Goal: Browse casually

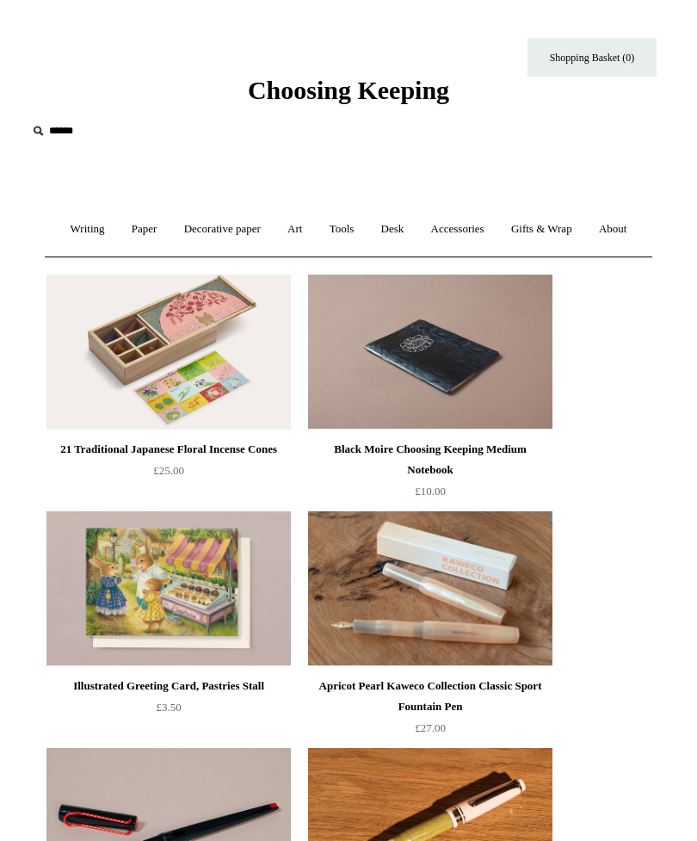
click at [361, 96] on span "Choosing Keeping" at bounding box center [348, 90] width 201 height 28
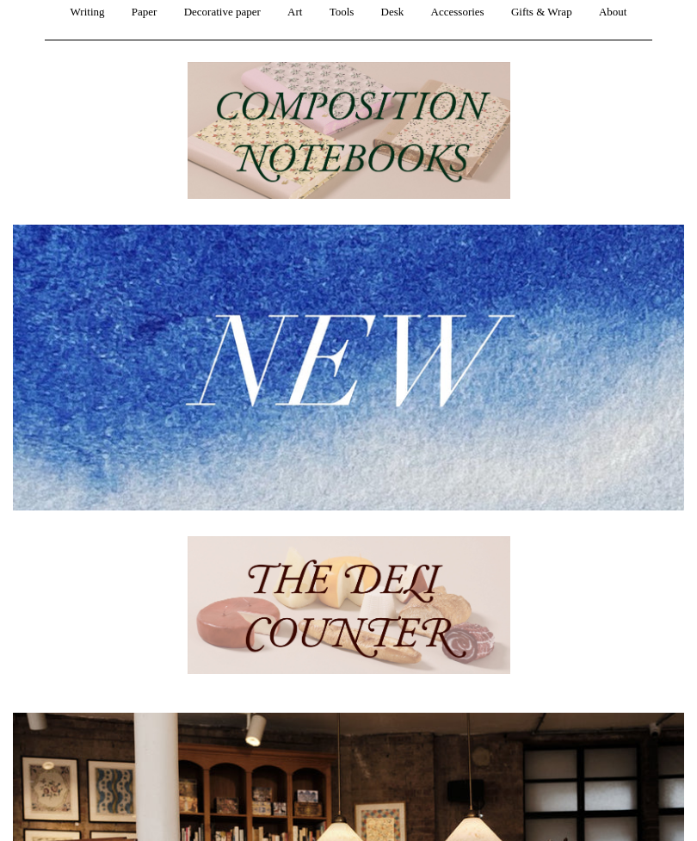
scroll to position [217, 0]
click at [527, 466] on img at bounding box center [349, 368] width 672 height 286
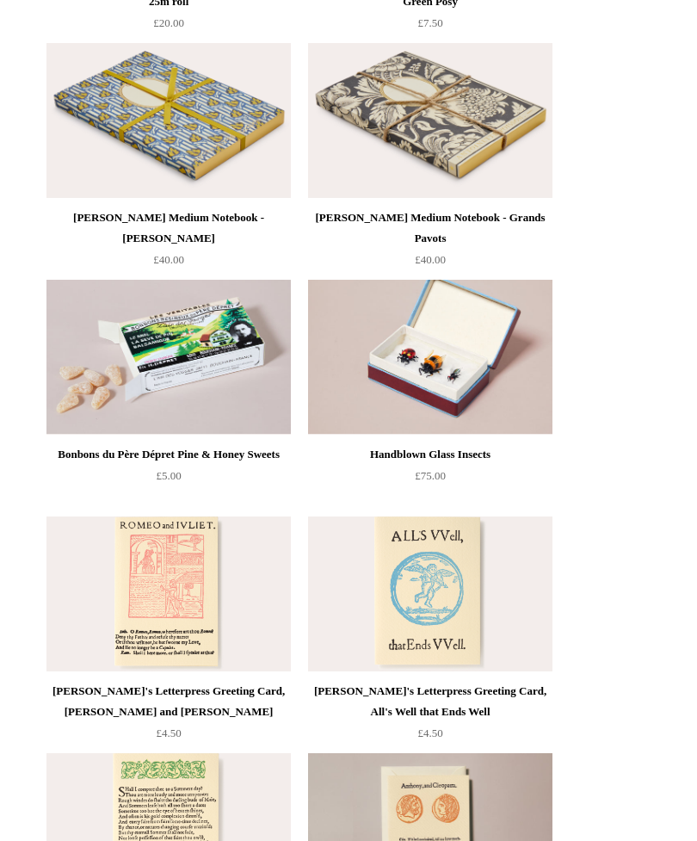
scroll to position [4492, 0]
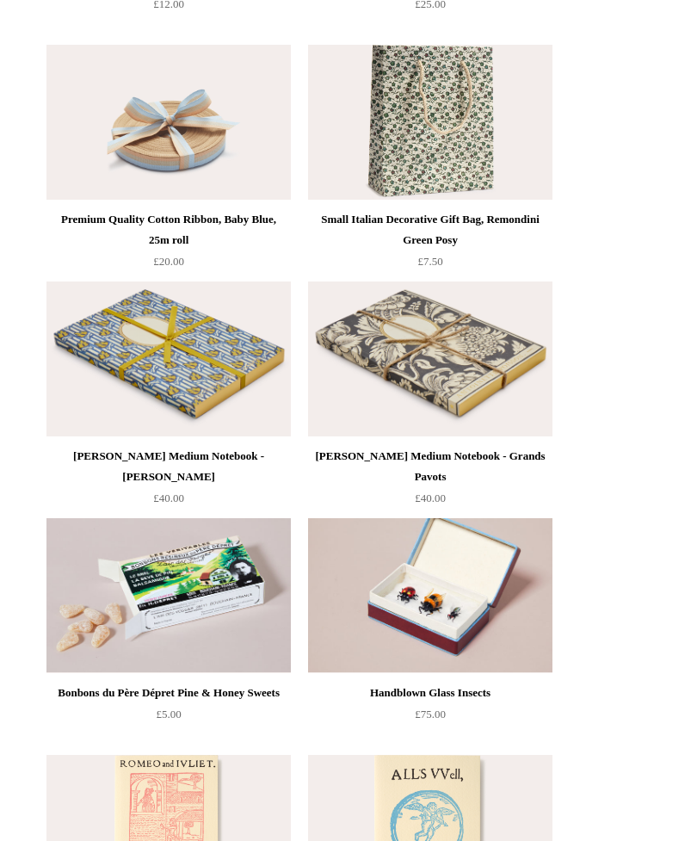
click at [511, 368] on img at bounding box center [430, 359] width 245 height 155
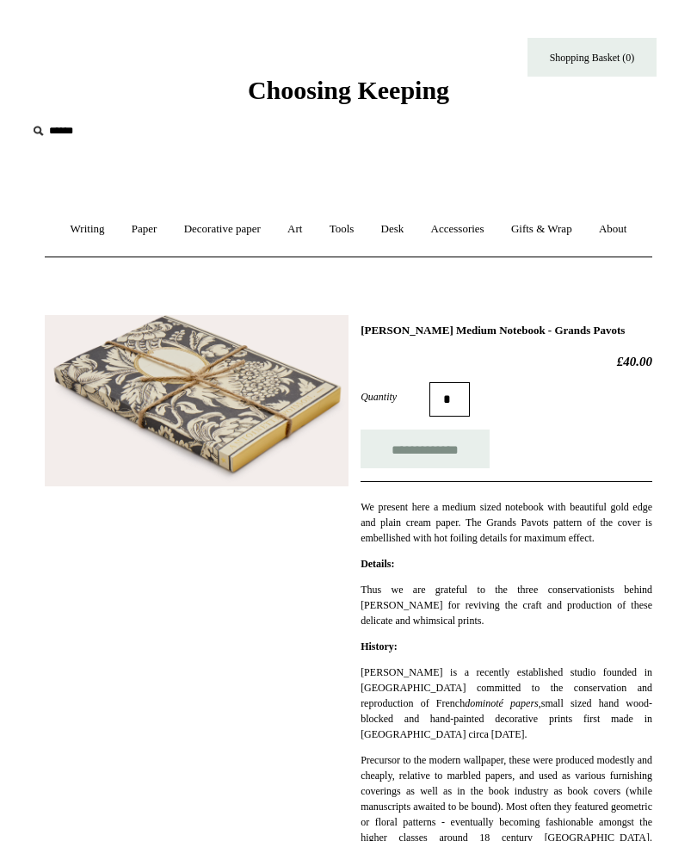
click at [417, 232] on link "Desk +" at bounding box center [392, 230] width 47 height 46
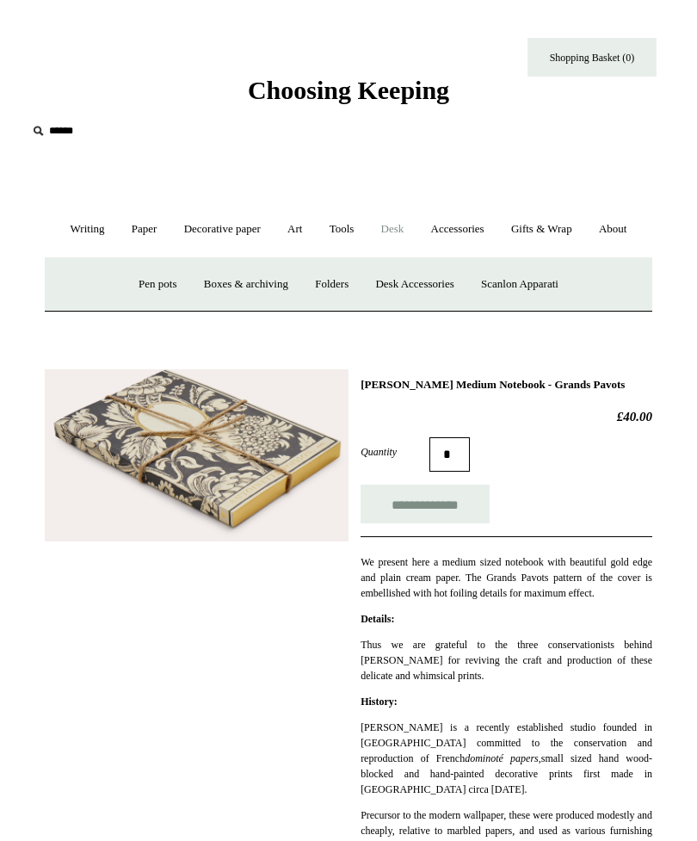
click at [143, 307] on link "Pen pots" at bounding box center [158, 285] width 62 height 46
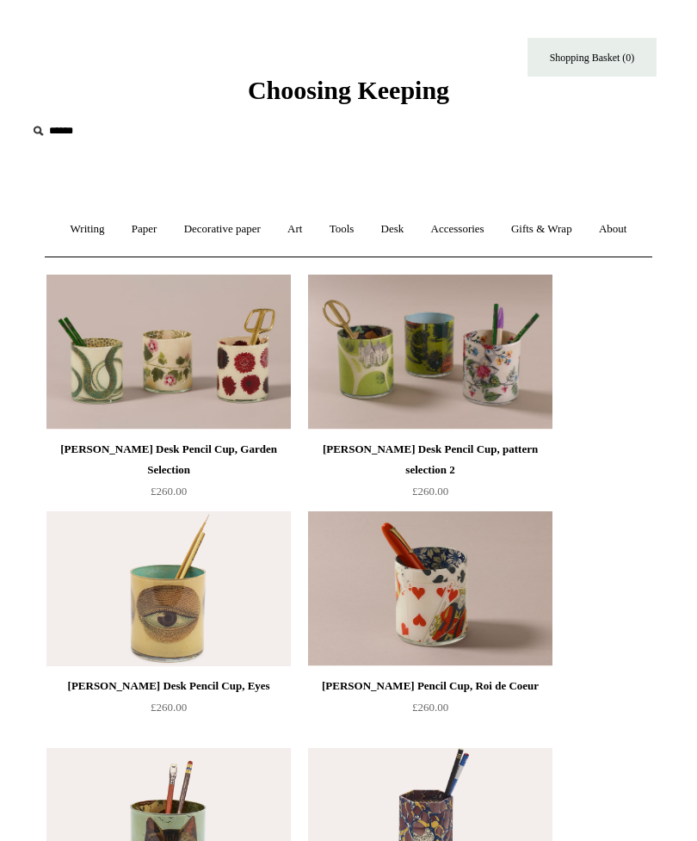
click at [110, 233] on link "Writing +" at bounding box center [88, 230] width 59 height 46
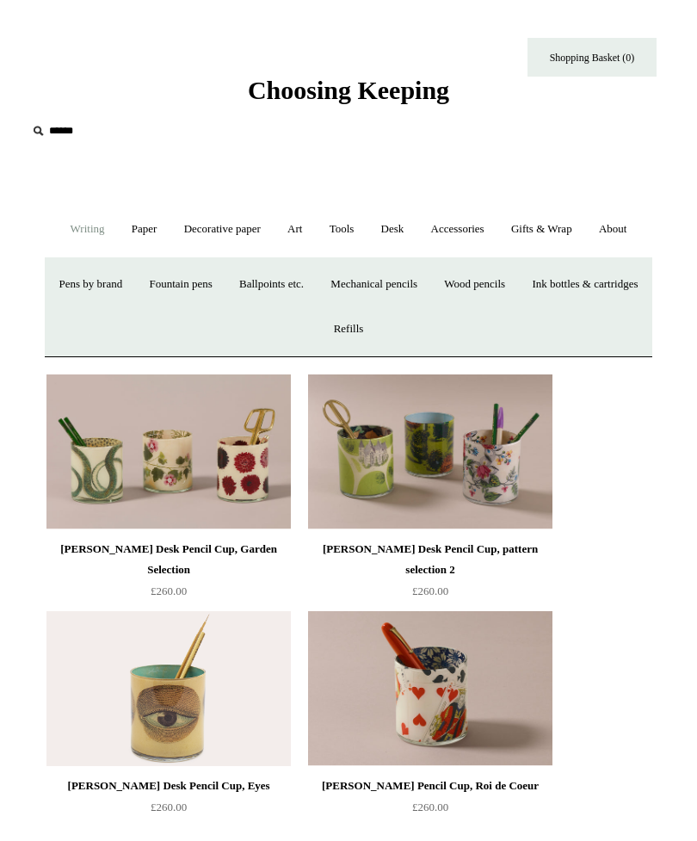
click at [518, 307] on link "Wood pencils +" at bounding box center [474, 285] width 85 height 46
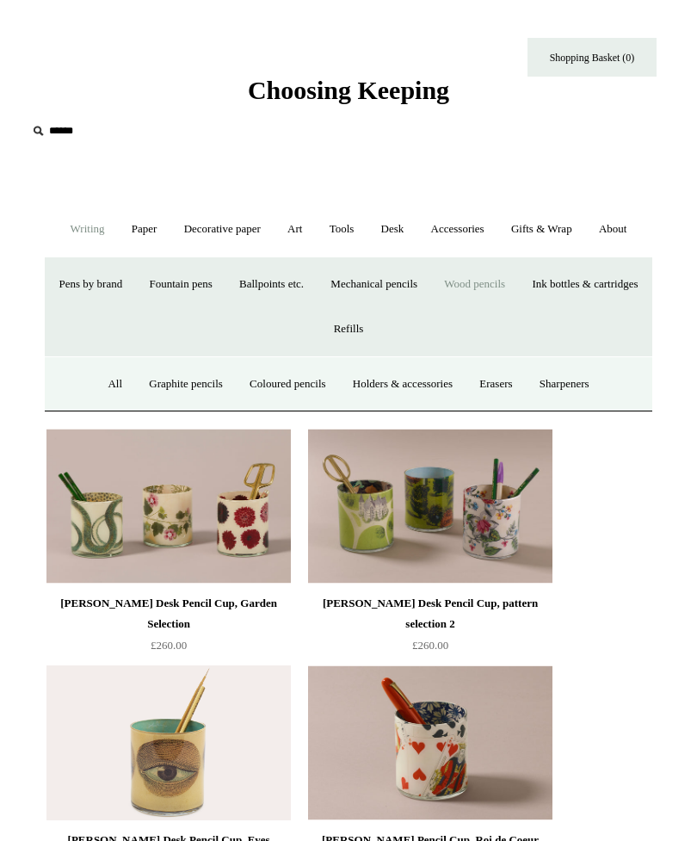
click at [96, 407] on link "All" at bounding box center [115, 385] width 39 height 46
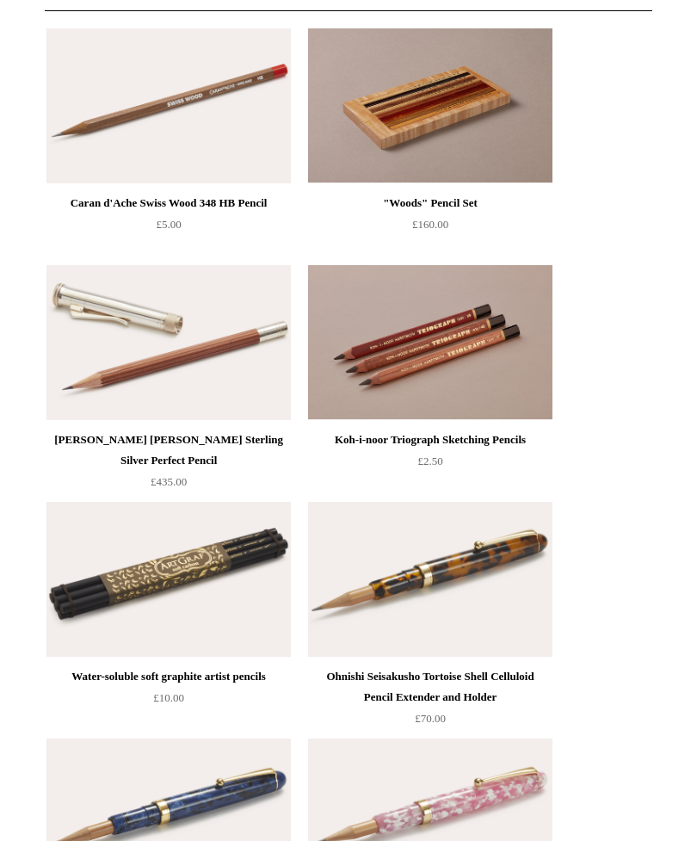
scroll to position [98, 0]
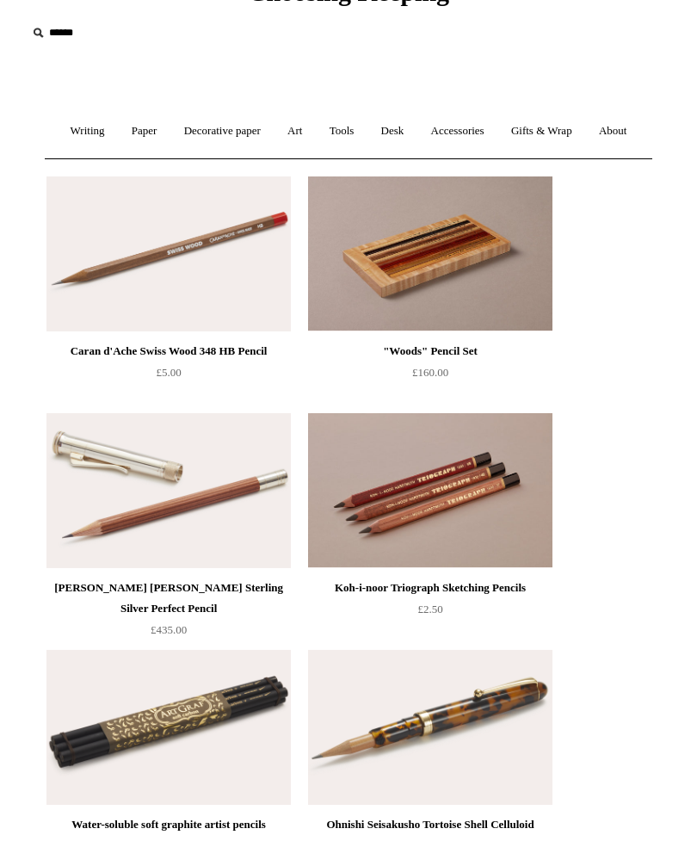
click at [222, 303] on img at bounding box center [168, 254] width 245 height 155
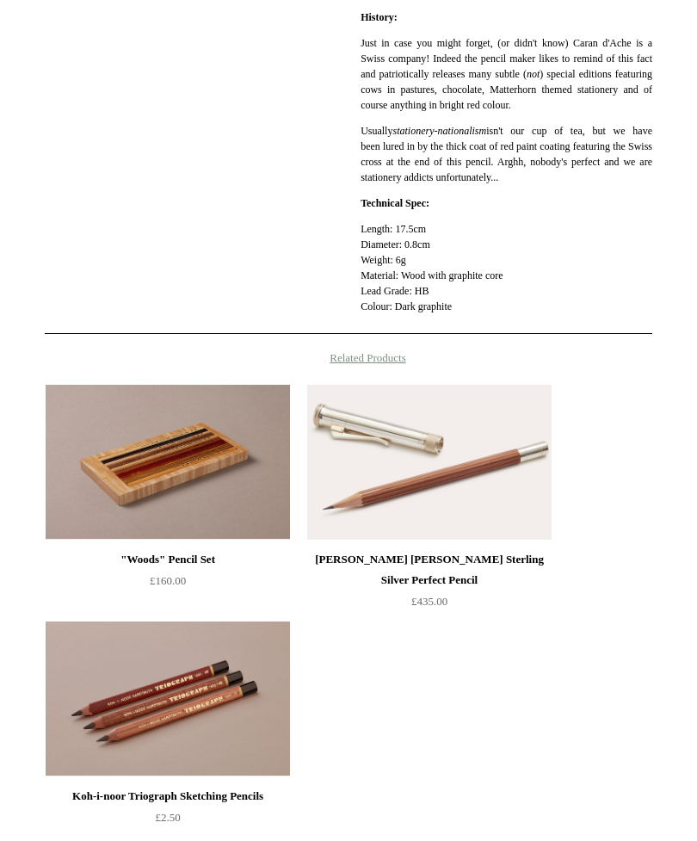
scroll to position [645, 0]
click at [485, 485] on img at bounding box center [429, 462] width 245 height 155
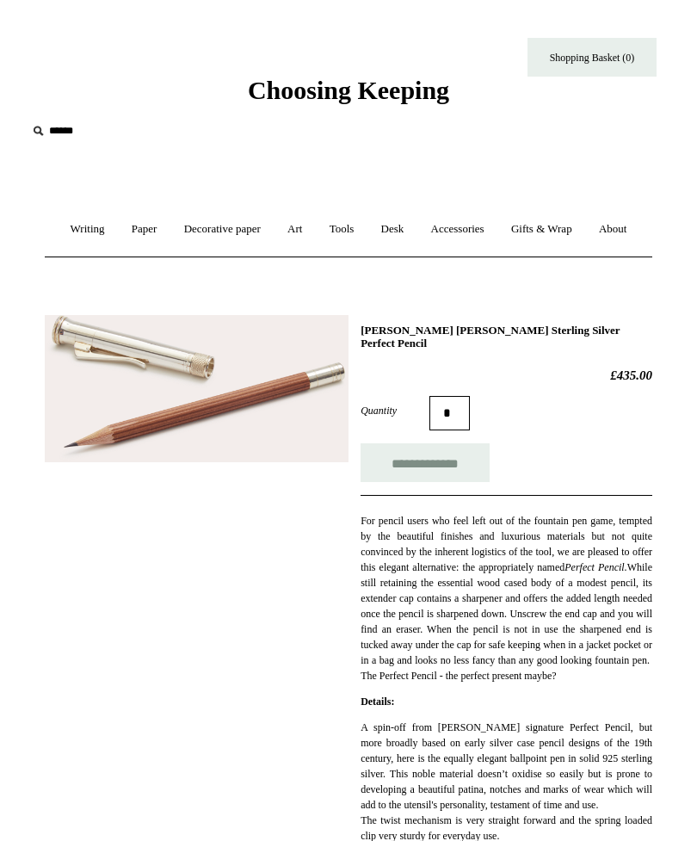
click at [249, 235] on link "Decorative paper +" at bounding box center [222, 230] width 101 height 46
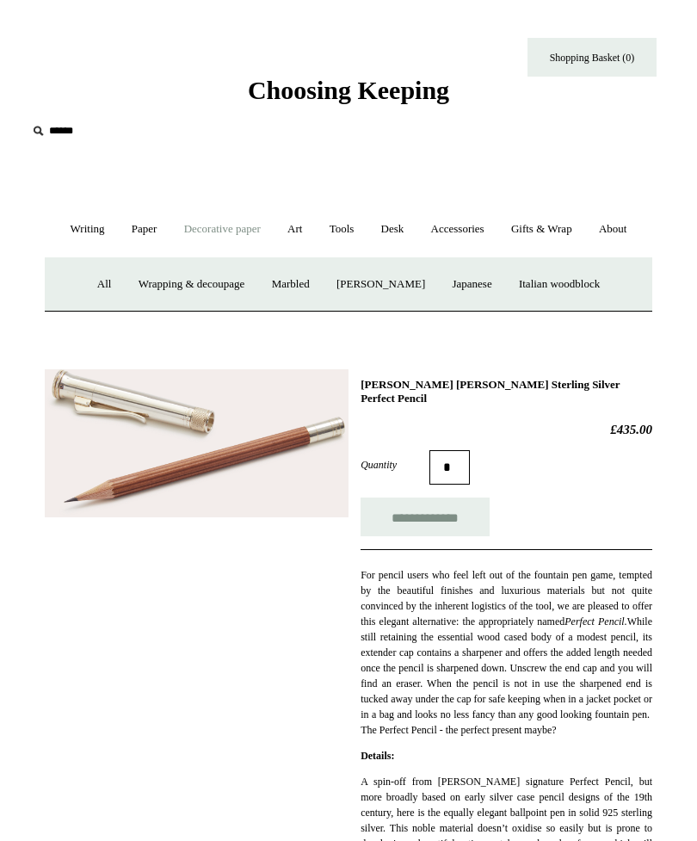
click at [367, 226] on link "Tools +" at bounding box center [342, 230] width 49 height 46
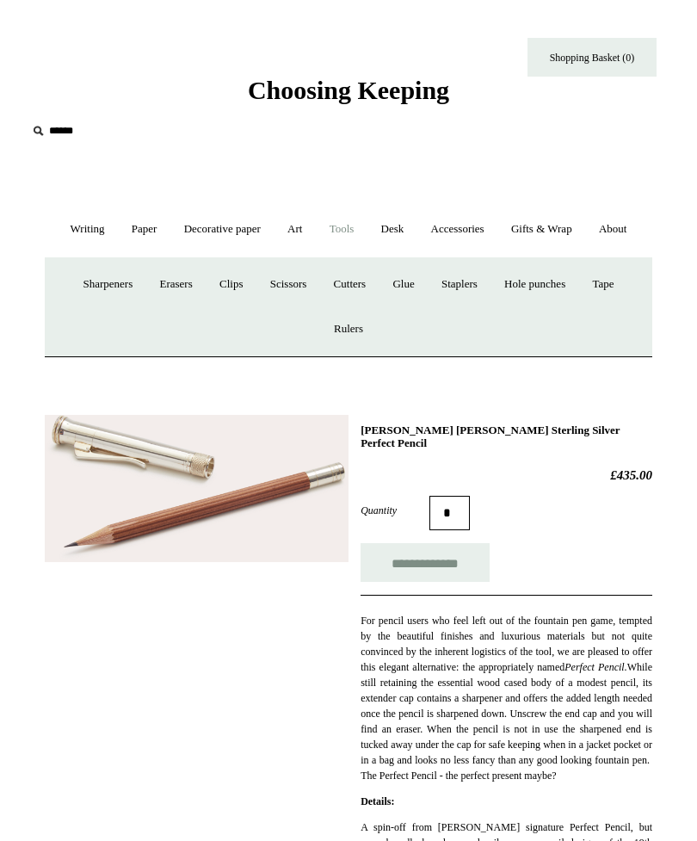
click at [614, 307] on link "Tape +" at bounding box center [603, 285] width 46 height 46
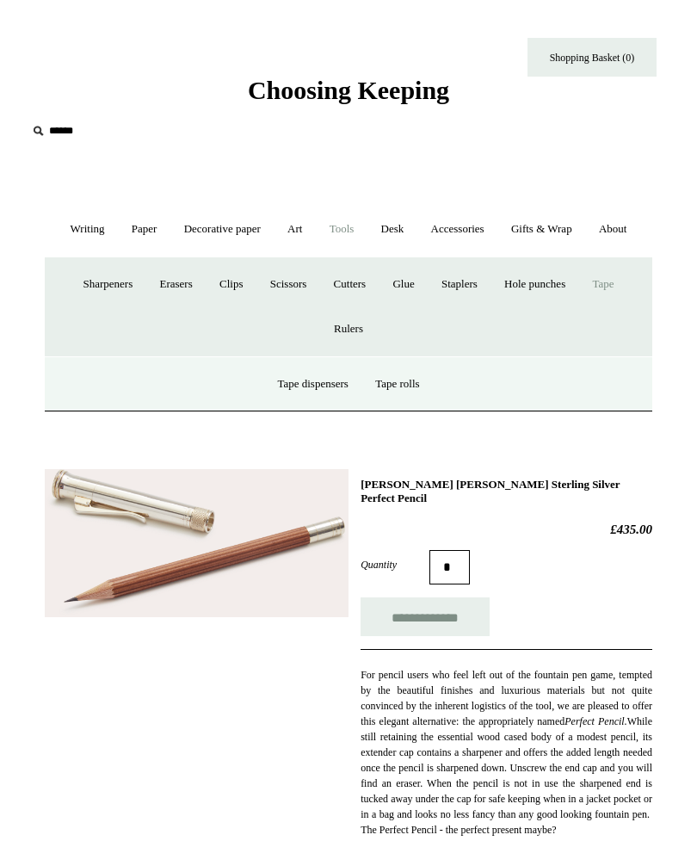
click at [622, 307] on link "Tape -" at bounding box center [603, 285] width 46 height 46
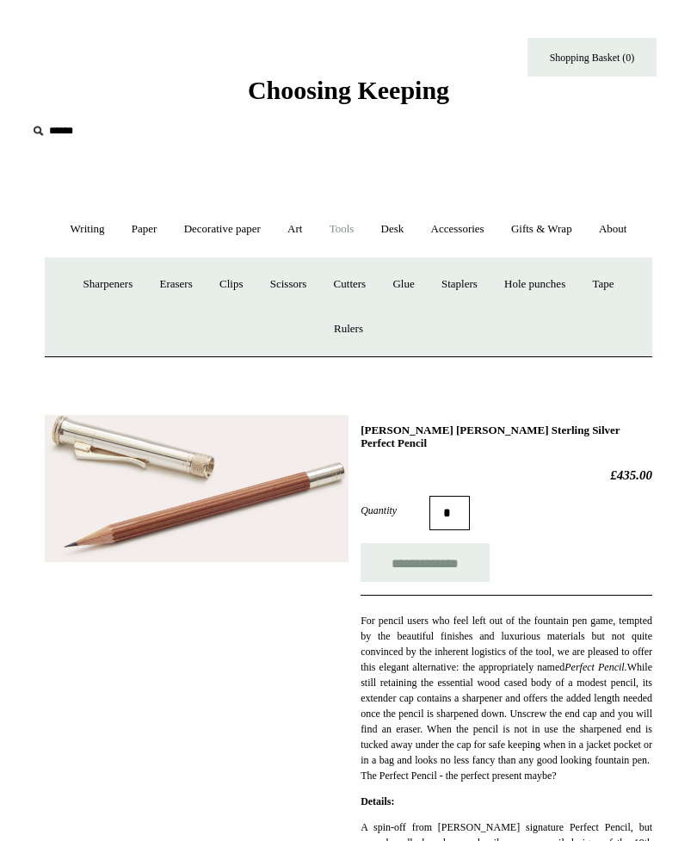
click at [623, 307] on link "Tape +" at bounding box center [603, 285] width 46 height 46
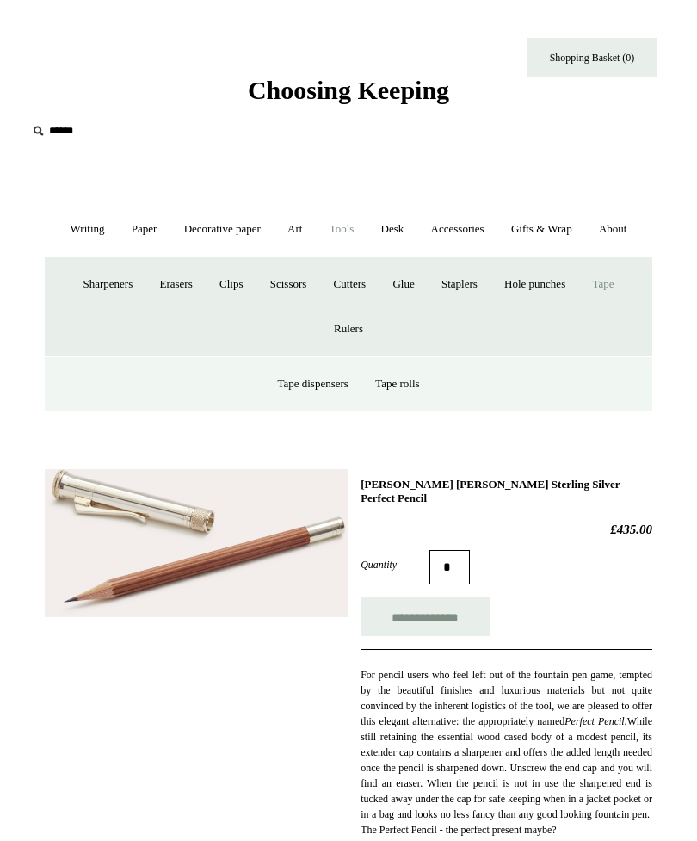
click at [497, 227] on link "Accessories +" at bounding box center [457, 230] width 77 height 46
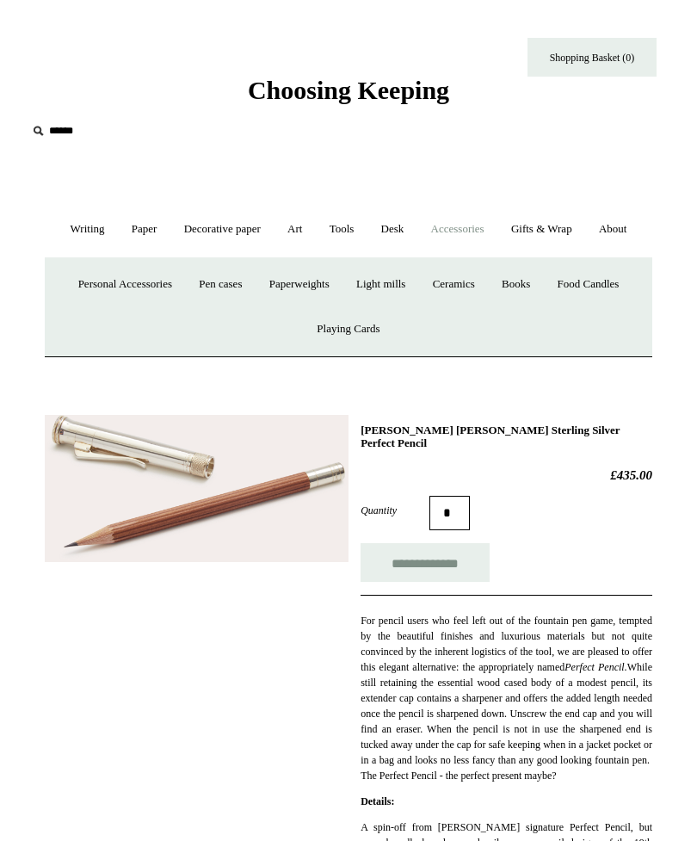
click at [417, 232] on link "Desk +" at bounding box center [392, 230] width 47 height 46
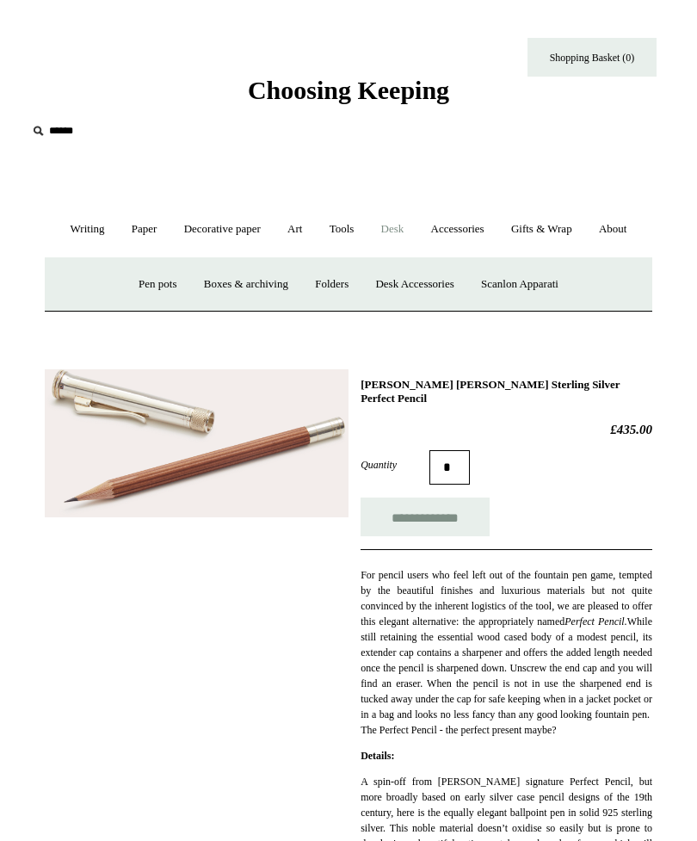
click at [469, 223] on link "Accessories +" at bounding box center [457, 230] width 77 height 46
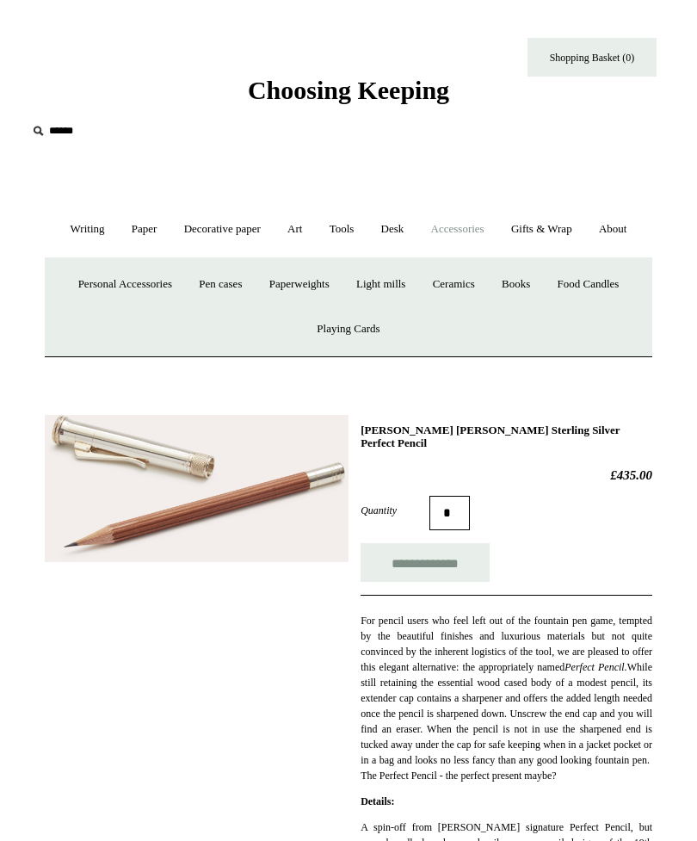
click at [401, 307] on link "Light mills" at bounding box center [380, 285] width 73 height 46
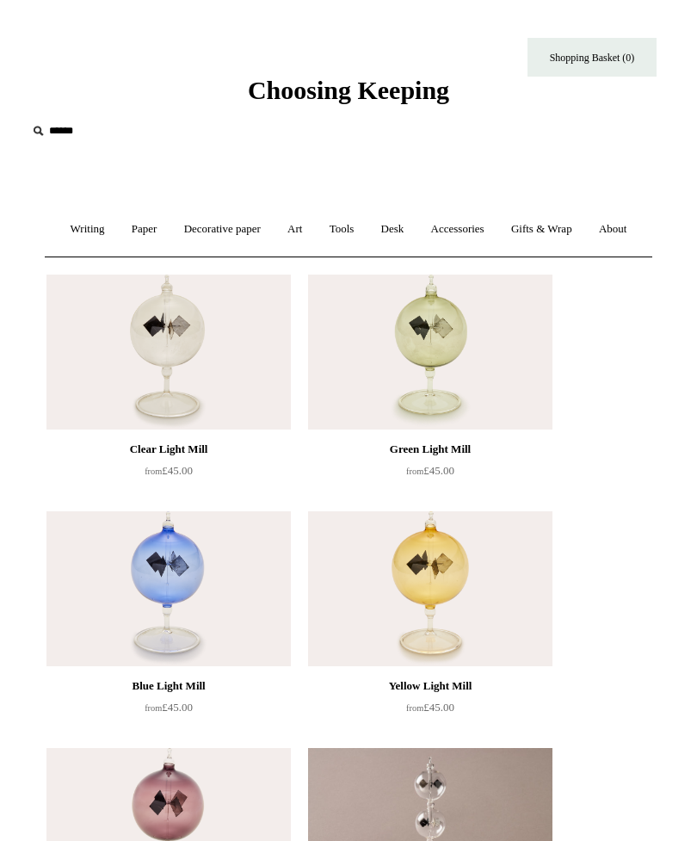
click at [115, 228] on link "Writing +" at bounding box center [88, 230] width 59 height 46
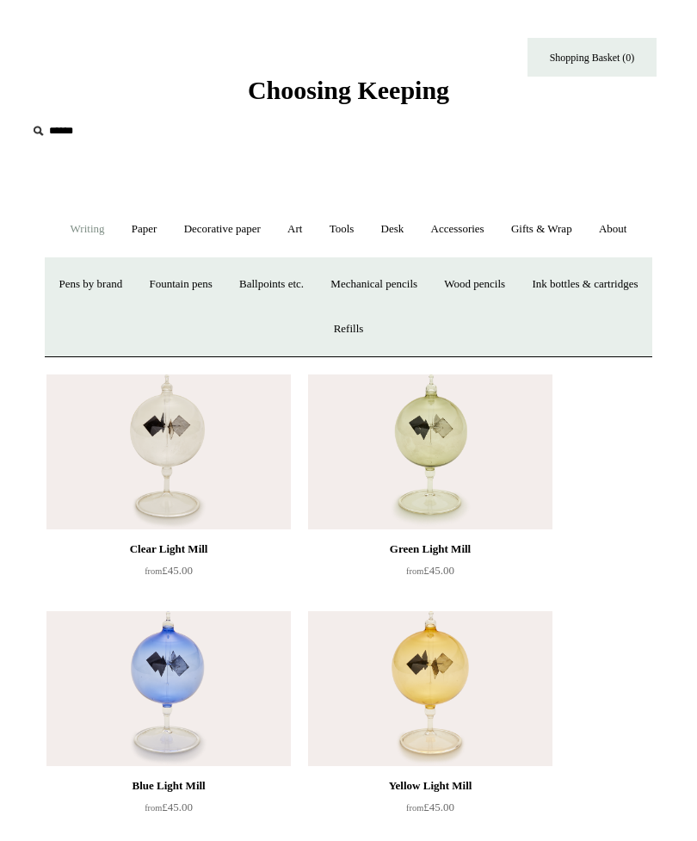
click at [164, 234] on link "Paper +" at bounding box center [145, 230] width 50 height 46
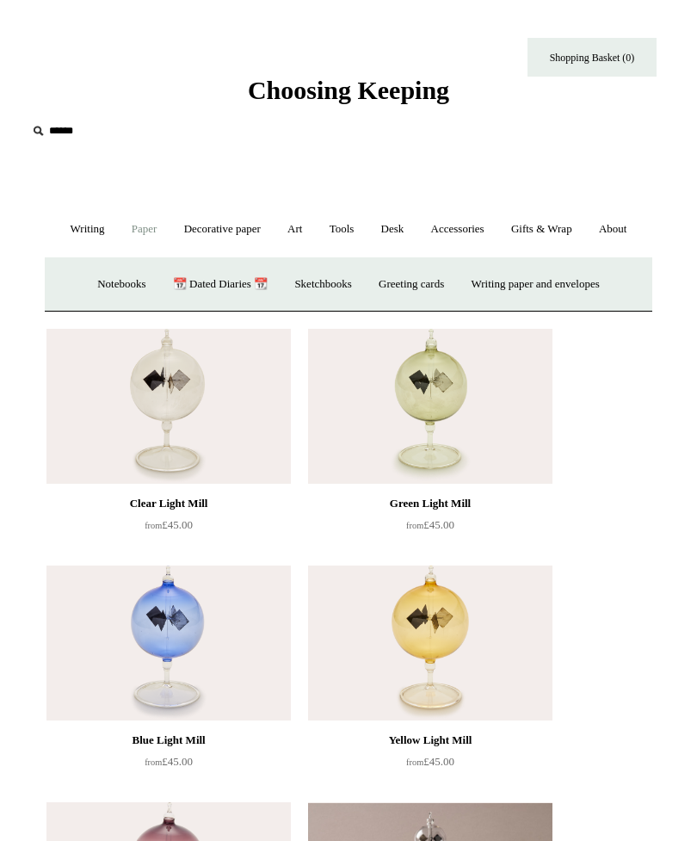
click at [510, 307] on link "Writing paper and envelopes +" at bounding box center [536, 285] width 152 height 46
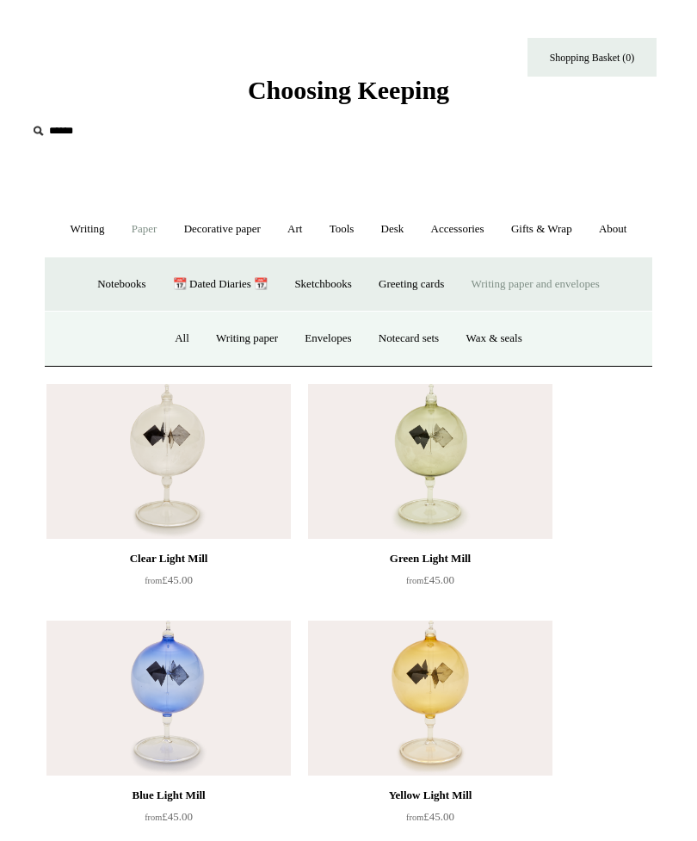
click at [176, 362] on link "All" at bounding box center [182, 339] width 39 height 46
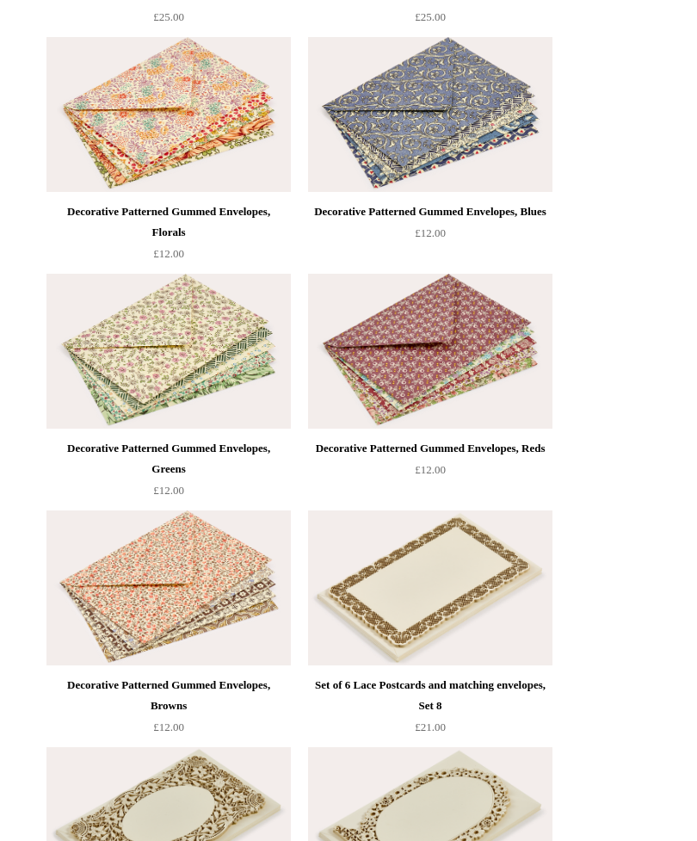
scroll to position [3552, 0]
click at [515, 402] on img at bounding box center [430, 352] width 245 height 155
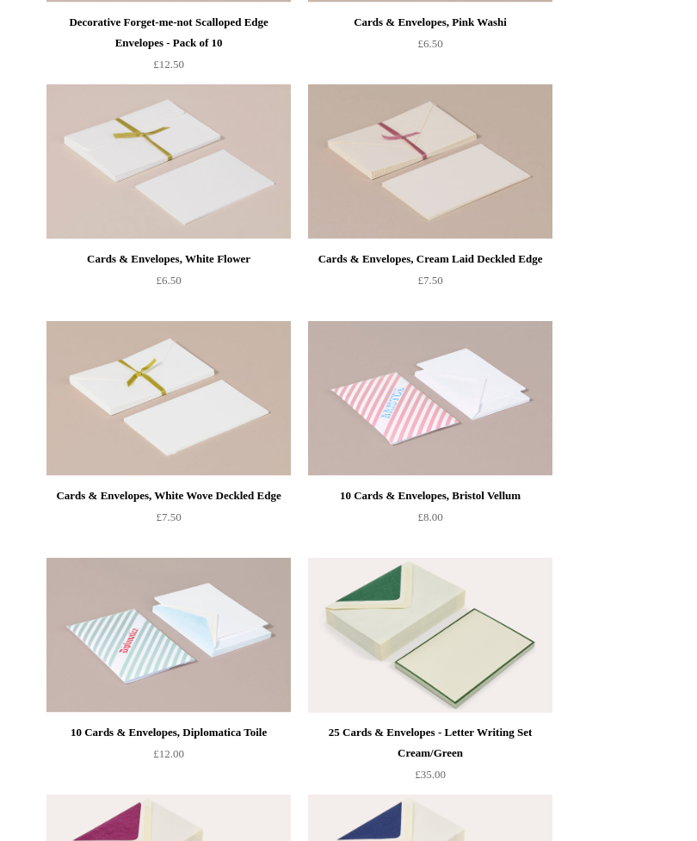
scroll to position [1738, 0]
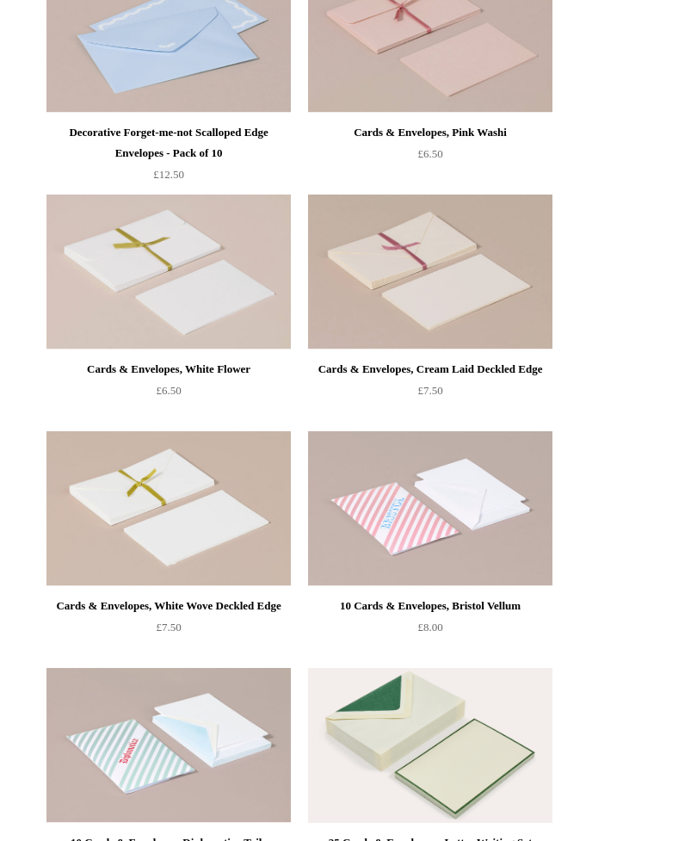
click at [505, 295] on img at bounding box center [430, 272] width 245 height 155
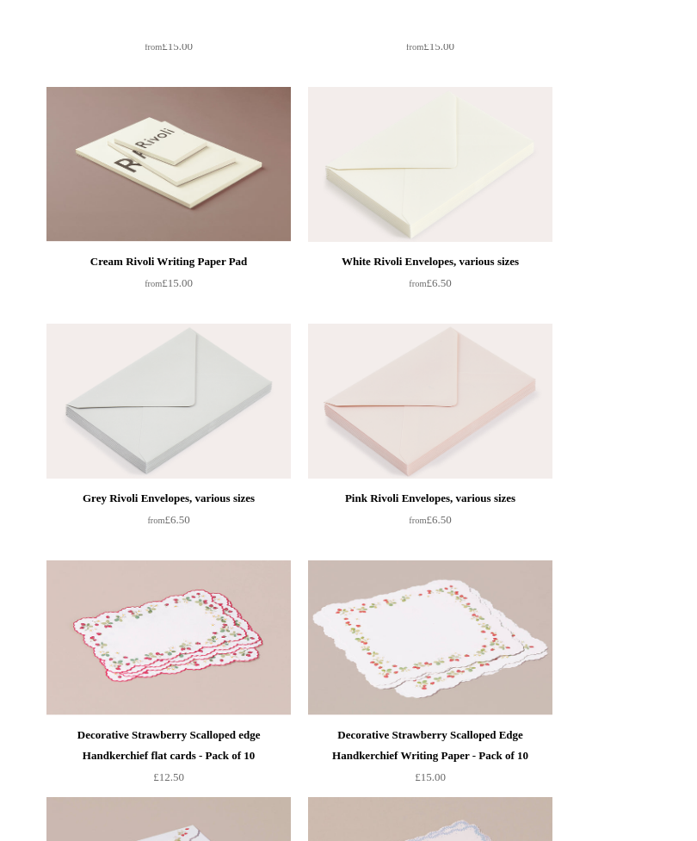
scroll to position [660, 0]
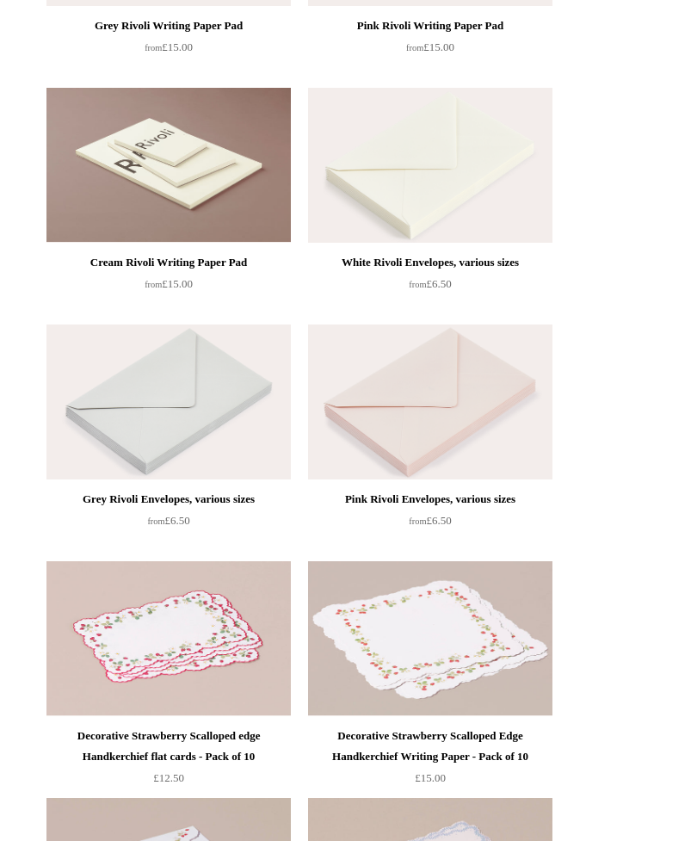
click at [115, 443] on img at bounding box center [168, 402] width 245 height 155
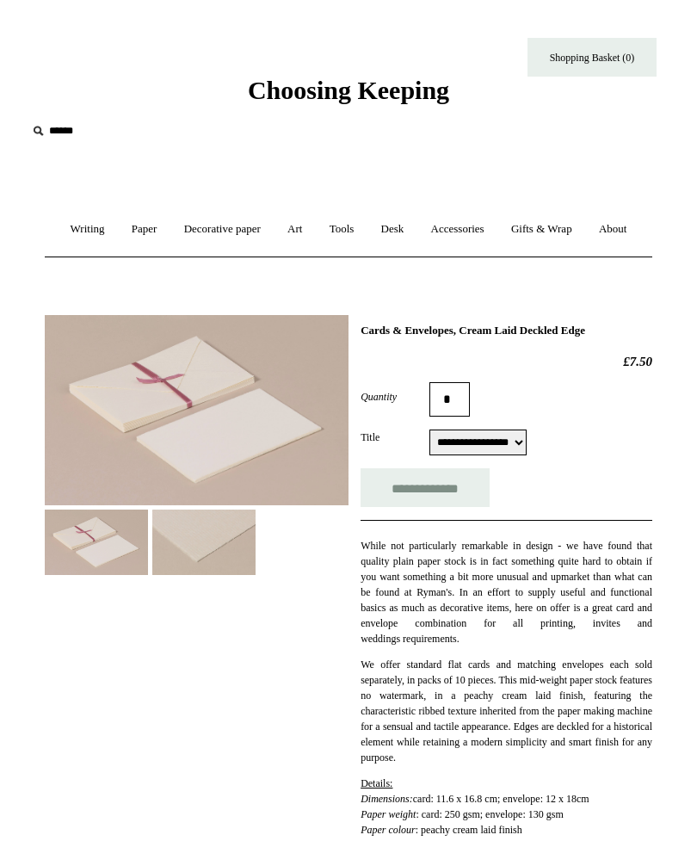
select select "**********"
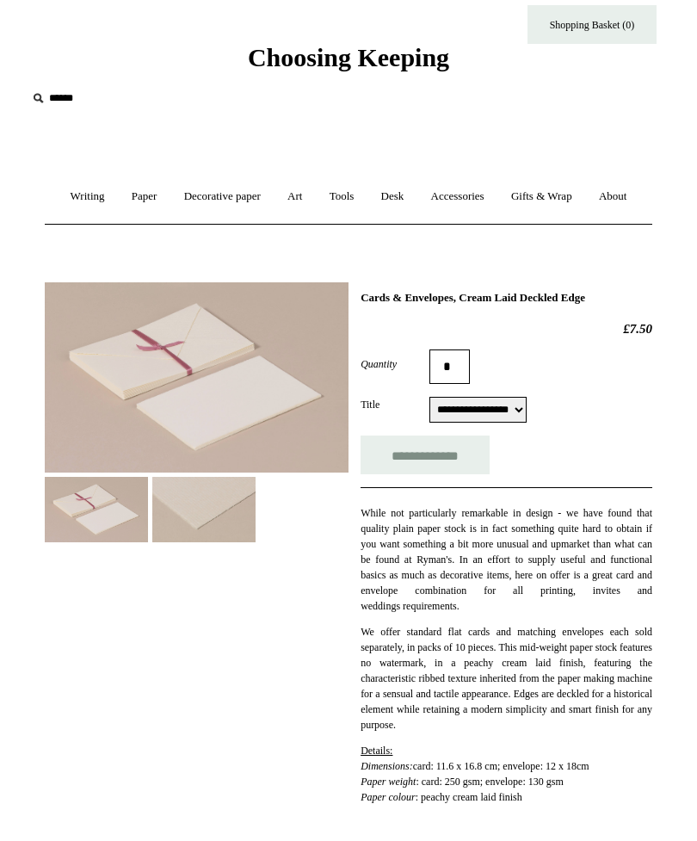
scroll to position [33, 0]
click at [188, 542] on img at bounding box center [203, 509] width 103 height 65
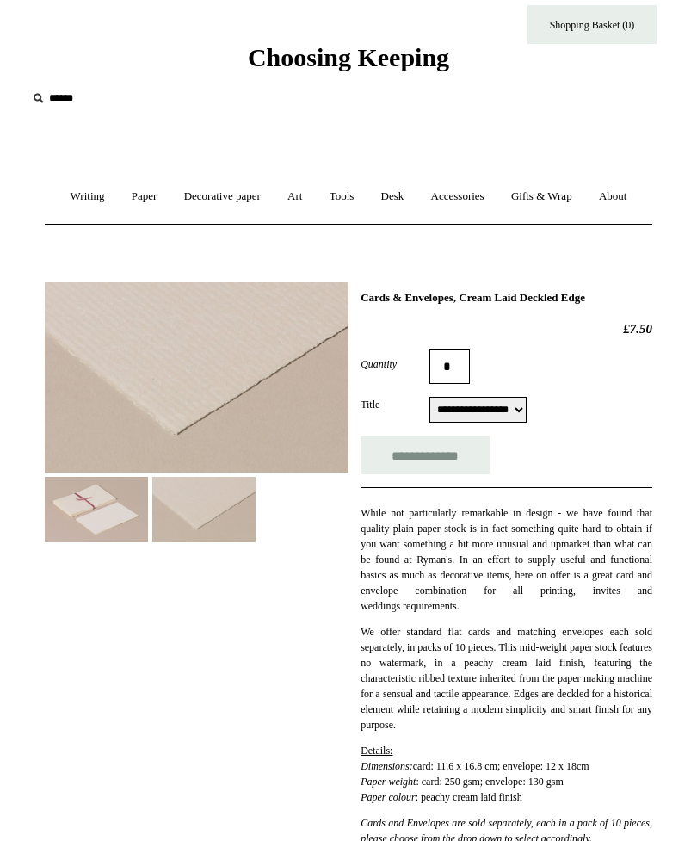
click at [97, 542] on img at bounding box center [96, 509] width 103 height 65
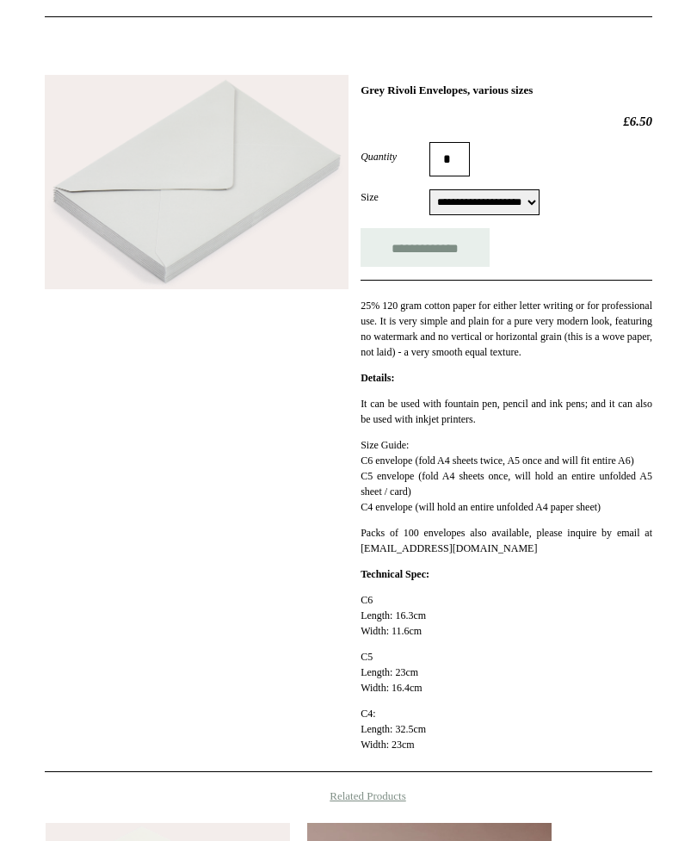
scroll to position [144, 0]
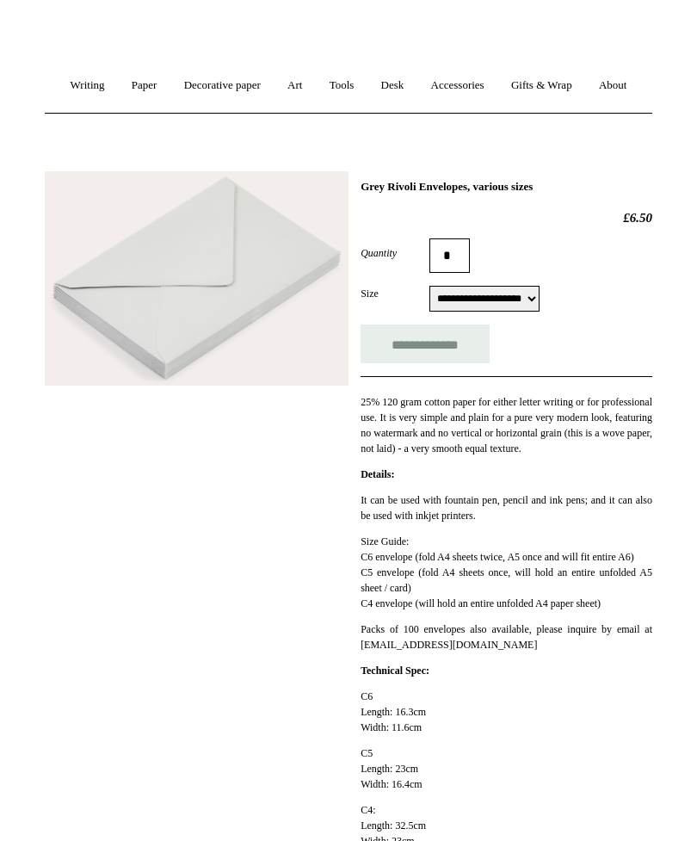
click at [585, 86] on link "Gifts & Wrap +" at bounding box center [541, 86] width 85 height 46
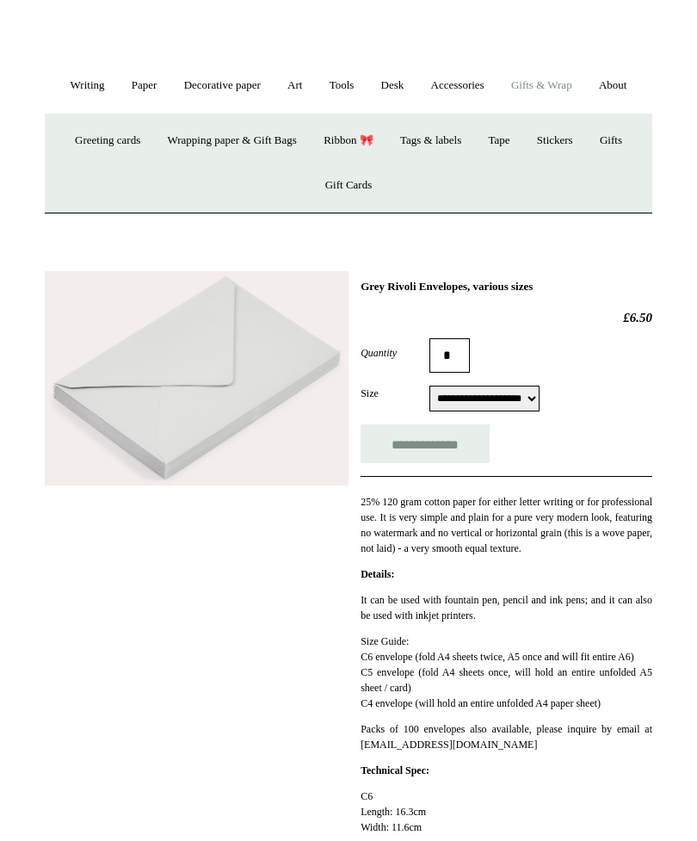
click at [113, 164] on link "Greeting cards +" at bounding box center [108, 141] width 90 height 46
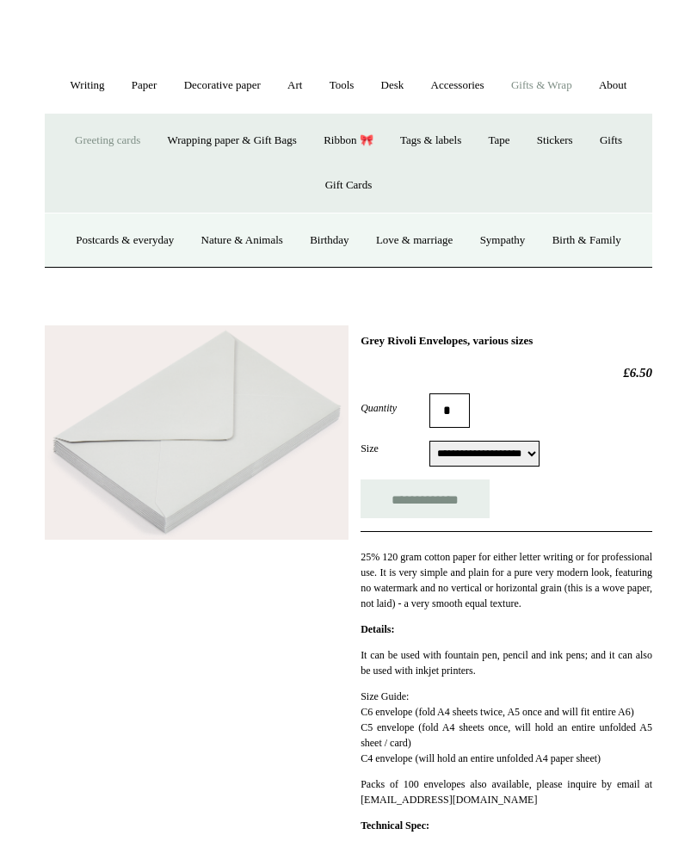
click at [78, 263] on link "Postcards & everyday" at bounding box center [125, 241] width 122 height 46
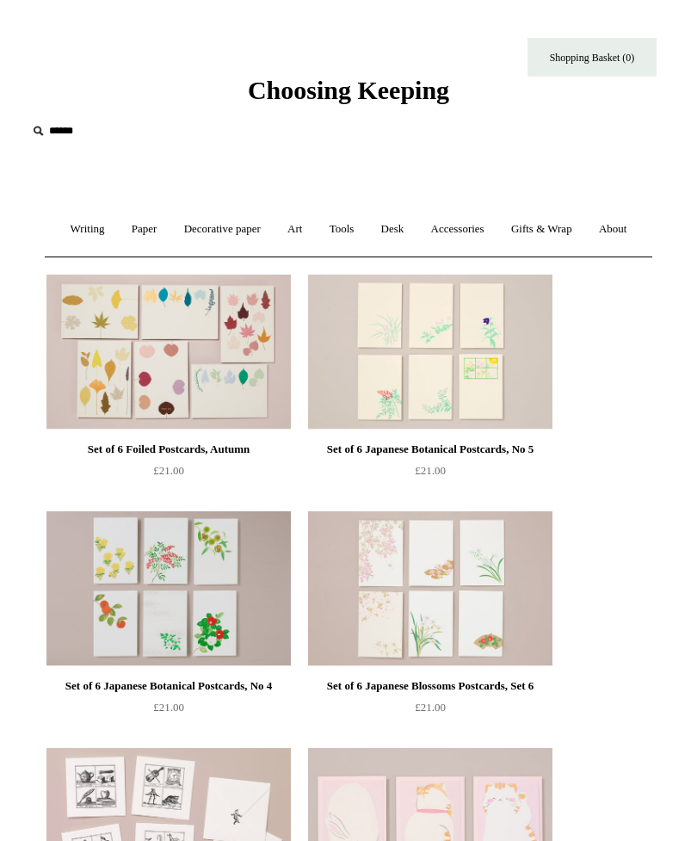
click at [167, 1] on div "Choosing Keeping" at bounding box center [348, 53] width 697 height 106
